Goal: Task Accomplishment & Management: Complete application form

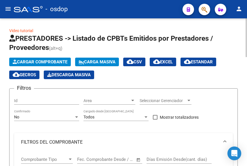
click at [35, 62] on span "Cargar Comprobante" at bounding box center [40, 62] width 55 height 5
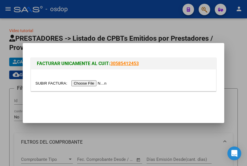
click at [90, 85] on input "file" at bounding box center [71, 84] width 73 height 6
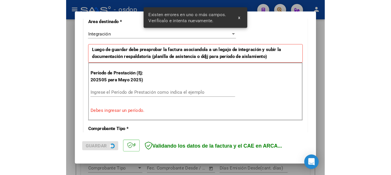
scroll to position [146, 0]
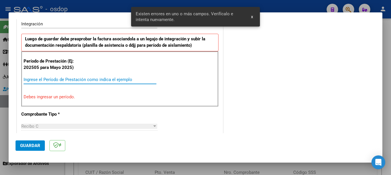
click at [50, 78] on input "Ingrese el Período de Prestación como indica el ejemplo" at bounding box center [90, 79] width 133 height 5
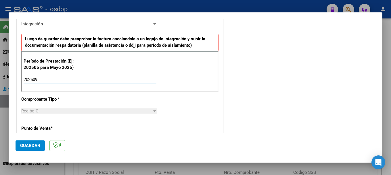
type input "202509"
click at [151, 87] on div "202509 Ingrese el Período de Prestación como indica el ejemplo" at bounding box center [90, 82] width 133 height 14
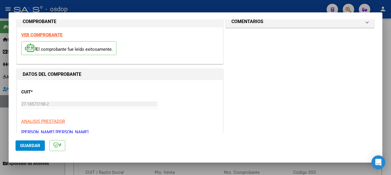
scroll to position [0, 0]
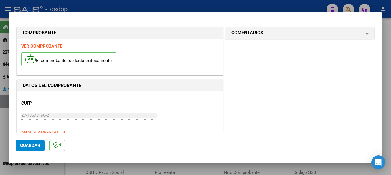
click at [42, 44] on strong "VER COMPROBANTE" at bounding box center [41, 45] width 41 height 5
click at [37, 144] on span "Guardar" at bounding box center [30, 145] width 20 height 5
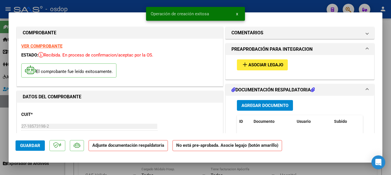
click at [246, 106] on span "Agregar Documento" at bounding box center [265, 105] width 47 height 5
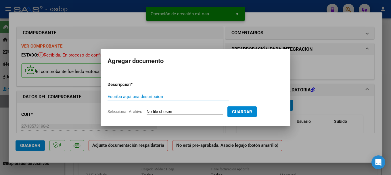
click at [184, 110] on input "Seleccionar Archivo" at bounding box center [185, 111] width 76 height 5
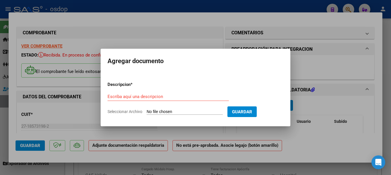
type input "C:\fakepath\AsistenciaNR.pdf"
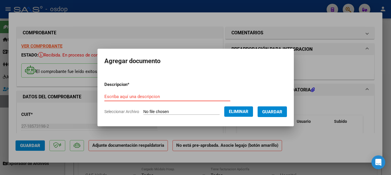
click at [121, 97] on input "Escriba aquí una descripcion" at bounding box center [167, 96] width 126 height 5
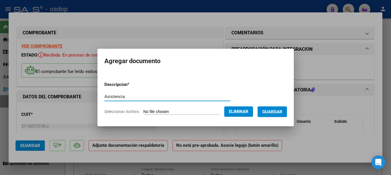
type input "Asistencia"
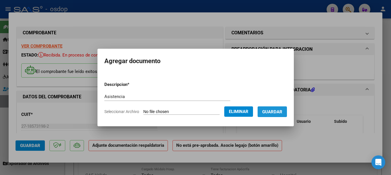
drag, startPoint x: 272, startPoint y: 109, endPoint x: 271, endPoint y: 106, distance: 3.5
click at [246, 109] on span "Guardar" at bounding box center [272, 111] width 20 height 5
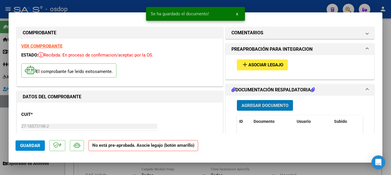
click at [246, 67] on span "Asociar Legajo" at bounding box center [265, 64] width 35 height 5
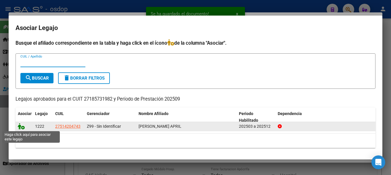
click at [19, 126] on icon at bounding box center [21, 126] width 7 height 6
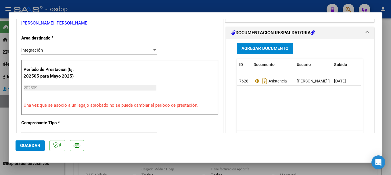
scroll to position [144, 0]
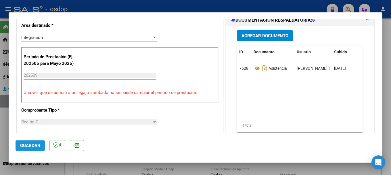
click at [32, 143] on span "Guardar" at bounding box center [30, 145] width 20 height 5
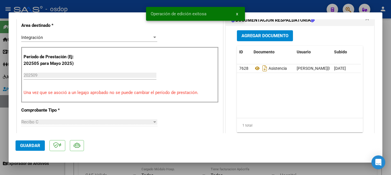
drag, startPoint x: 150, startPoint y: 14, endPoint x: 209, endPoint y: 15, distance: 58.9
click at [209, 15] on snack-bar-container "Operación de edición exitosa x" at bounding box center [195, 14] width 99 height 14
copy span "Operación de edición exitosa"
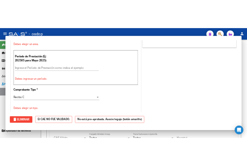
scroll to position [0, 0]
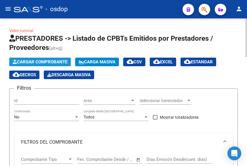
click at [36, 62] on span "Cargar Comprobante" at bounding box center [40, 62] width 55 height 5
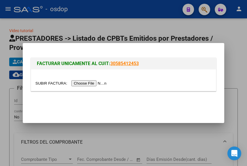
click at [93, 82] on input "file" at bounding box center [71, 84] width 73 height 6
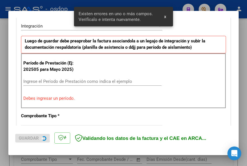
scroll to position [146, 0]
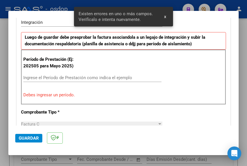
click at [59, 78] on input "Ingrese el Período de Prestación como indica el ejemplo" at bounding box center [92, 77] width 138 height 5
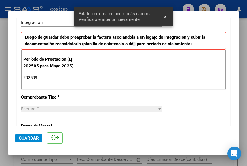
type input "202509"
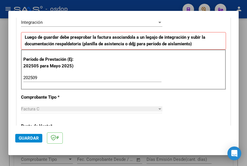
click at [110, 70] on div "Período de Prestación (Ej: 202505 para Mayo 2025) 202509 Ingrese el Período de …" at bounding box center [123, 70] width 205 height 40
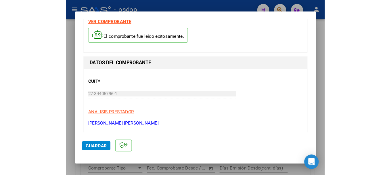
scroll to position [0, 0]
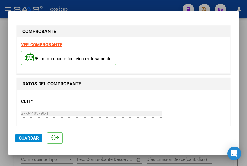
click at [39, 44] on strong "VER COMPROBANTE" at bounding box center [41, 44] width 41 height 5
click at [35, 138] on span "Guardar" at bounding box center [29, 138] width 20 height 5
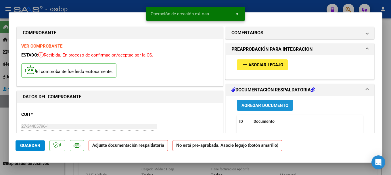
click at [246, 104] on span "Agregar Documento" at bounding box center [265, 105] width 47 height 5
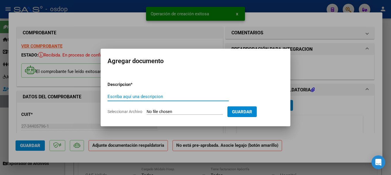
click at [160, 112] on input "Seleccionar Archivo" at bounding box center [185, 111] width 76 height 5
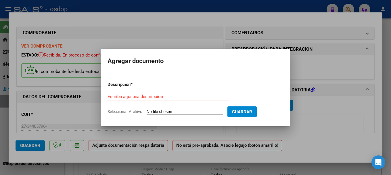
type input "C:\fakepath\planilla AF [PERSON_NAME] [DATE].pdf"
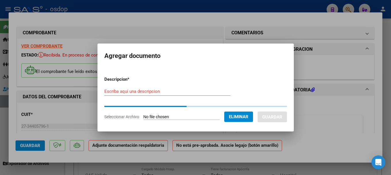
click at [127, 90] on input "Escriba aquí una descripcion" at bounding box center [167, 91] width 126 height 5
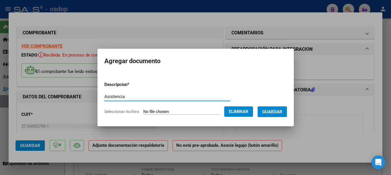
type input "Asistencia"
click at [246, 109] on span "Guardar" at bounding box center [272, 111] width 20 height 5
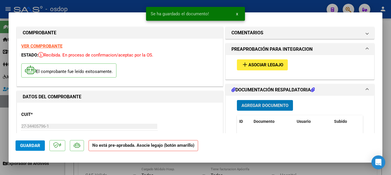
click at [246, 66] on span "Asociar Legajo" at bounding box center [265, 64] width 35 height 5
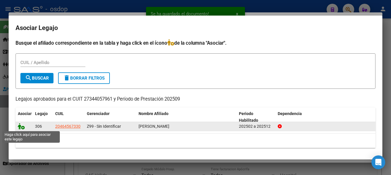
click at [19, 126] on icon at bounding box center [21, 126] width 7 height 6
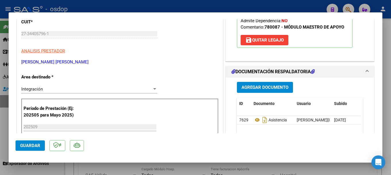
scroll to position [115, 0]
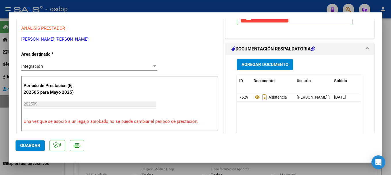
click at [29, 144] on span "Guardar" at bounding box center [30, 145] width 20 height 5
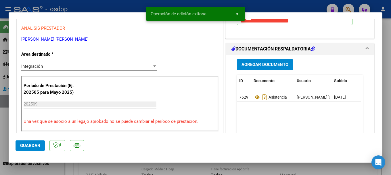
drag, startPoint x: 169, startPoint y: 18, endPoint x: 214, endPoint y: 18, distance: 45.1
click at [214, 18] on snack-bar-container "Operación de edición exitosa x" at bounding box center [195, 14] width 99 height 14
copy span "Operación de edición exitosa"
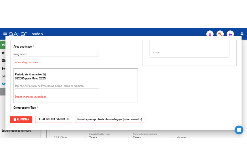
scroll to position [0, 0]
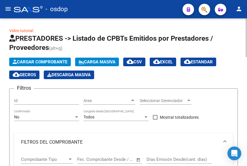
click at [45, 62] on span "Cargar Comprobante" at bounding box center [40, 62] width 55 height 5
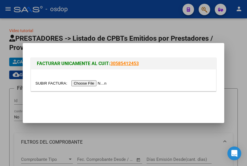
click at [89, 84] on input "file" at bounding box center [71, 84] width 73 height 6
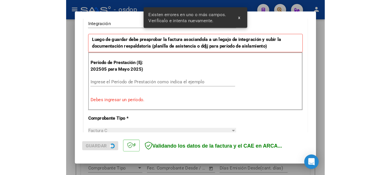
scroll to position [146, 0]
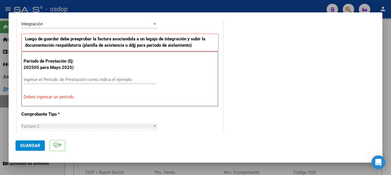
click at [66, 80] on input "Ingrese el Período de Prestación como indica el ejemplo" at bounding box center [90, 79] width 133 height 5
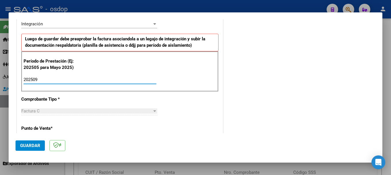
type input "202509"
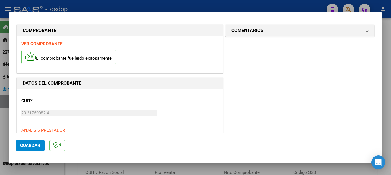
click at [47, 44] on strong "VER COMPROBANTE" at bounding box center [41, 43] width 41 height 5
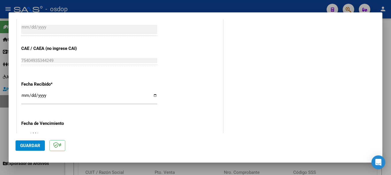
scroll to position [347, 0]
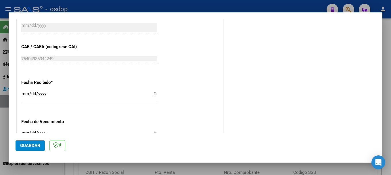
click at [32, 145] on span "Guardar" at bounding box center [30, 145] width 20 height 5
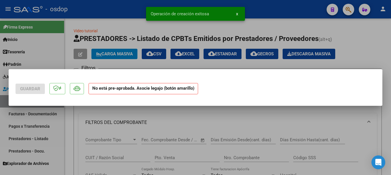
scroll to position [0, 0]
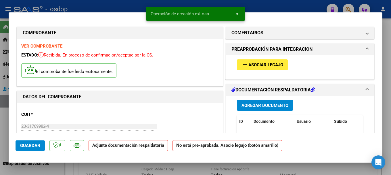
click at [246, 108] on span "Agregar Documento" at bounding box center [265, 105] width 47 height 5
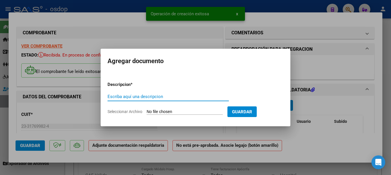
click at [184, 112] on input "Seleccionar Archivo" at bounding box center [185, 111] width 76 height 5
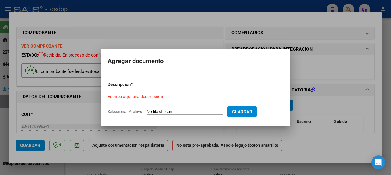
type input "C:\fakepath\planilla asistencia [PERSON_NAME] [DATE].pdf"
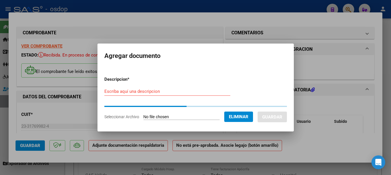
click at [144, 92] on input "Escriba aquí una descripcion" at bounding box center [167, 91] width 126 height 5
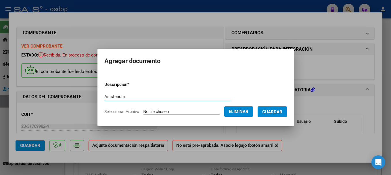
type input "Asistencia"
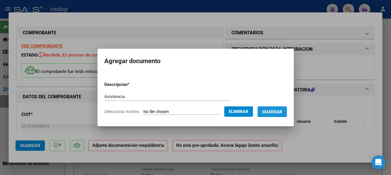
click at [246, 111] on span "Guardar" at bounding box center [272, 111] width 20 height 5
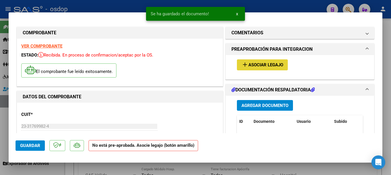
click at [246, 63] on span "Asociar Legajo" at bounding box center [265, 64] width 35 height 5
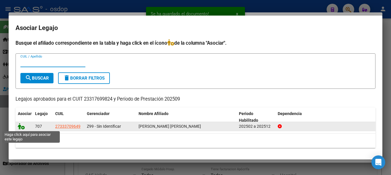
click at [18, 125] on icon at bounding box center [21, 126] width 7 height 6
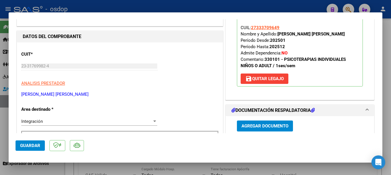
scroll to position [115, 0]
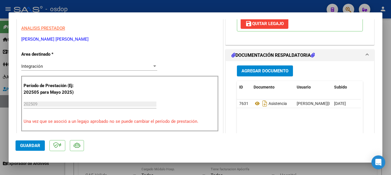
click at [33, 144] on span "Guardar" at bounding box center [30, 145] width 20 height 5
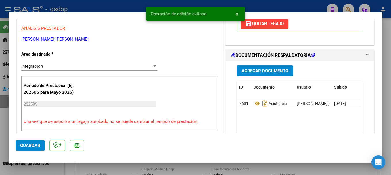
drag, startPoint x: 151, startPoint y: 15, endPoint x: 212, endPoint y: 13, distance: 61.6
click at [212, 13] on simple-snack-bar "Operación de edición exitosa x" at bounding box center [196, 14] width 90 height 6
copy span "Operación de edición exitosa"
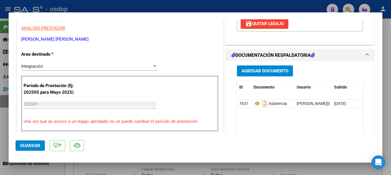
type input "$ 0,00"
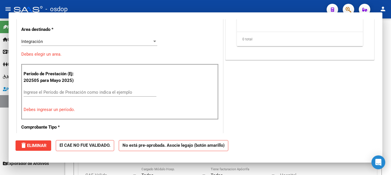
scroll to position [97, 0]
